Goal: Entertainment & Leisure: Consume media (video, audio)

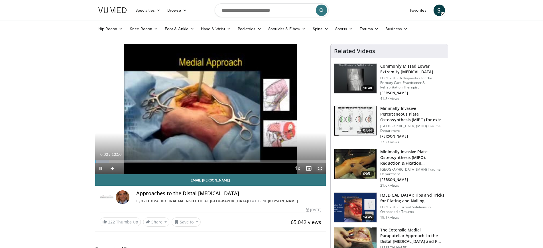
click at [322, 171] on span "Video Player" at bounding box center [320, 168] width 11 height 11
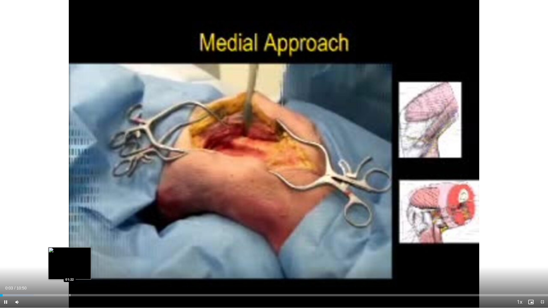
click at [69, 248] on div "Loaded : 6.13% 00:03 01:22" at bounding box center [274, 293] width 548 height 5
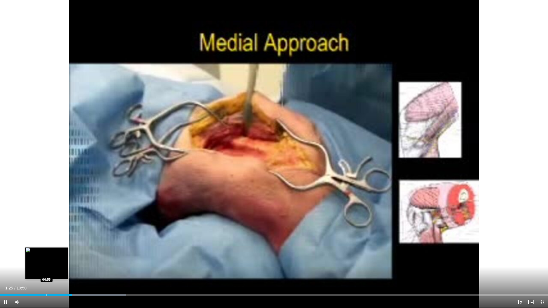
click at [46, 248] on div "Loaded : 23.01% 01:25 00:55" at bounding box center [274, 293] width 548 height 5
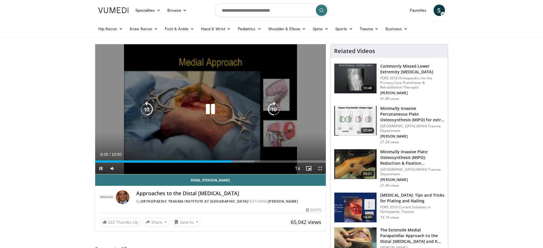
click at [201, 125] on div "10 seconds Tap to unmute" at bounding box center [210, 109] width 231 height 130
